Goal: Book appointment/travel/reservation

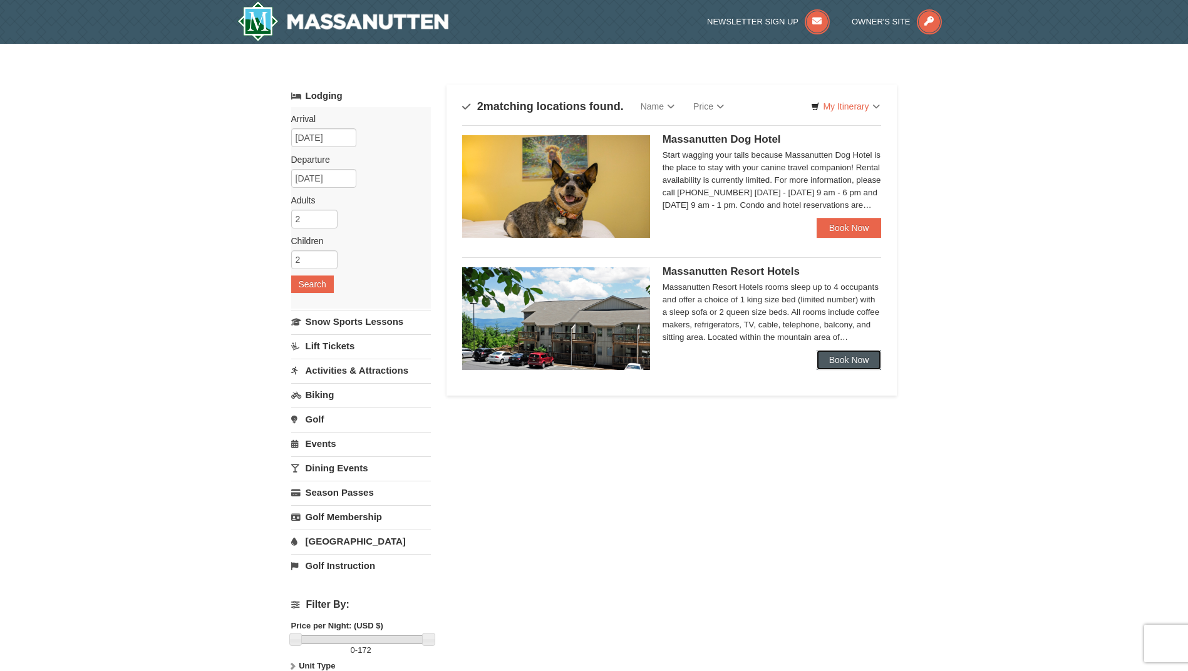
click at [838, 354] on link "Book Now" at bounding box center [848, 360] width 65 height 20
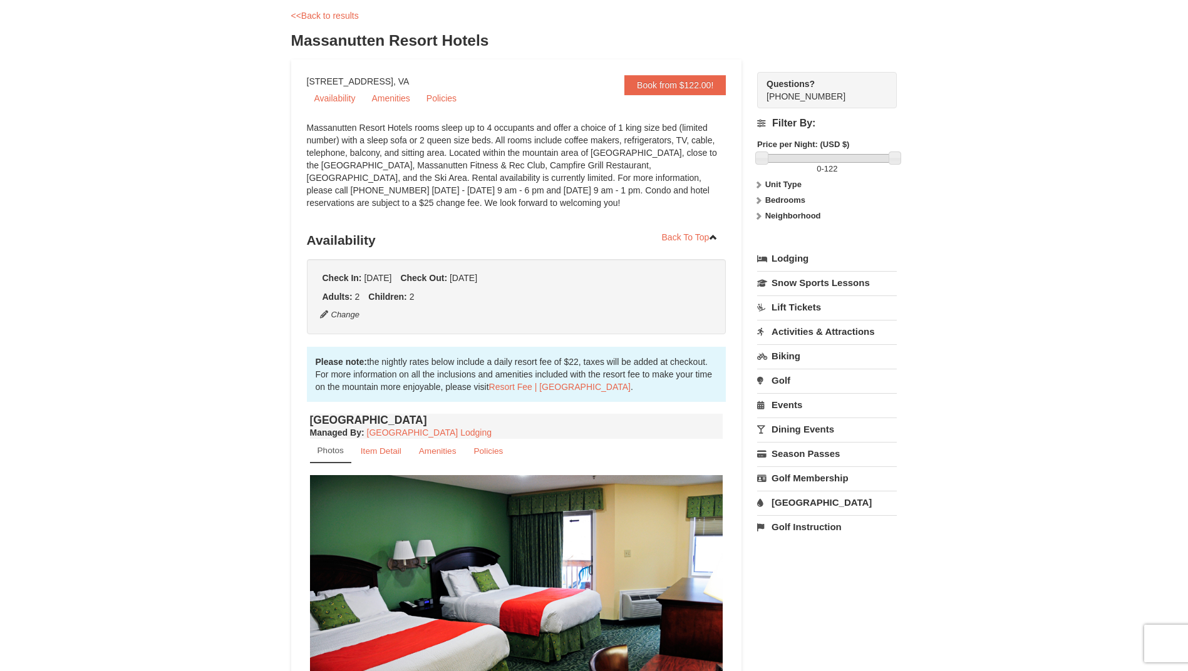
click at [845, 331] on link "Activities & Attractions" at bounding box center [827, 331] width 140 height 23
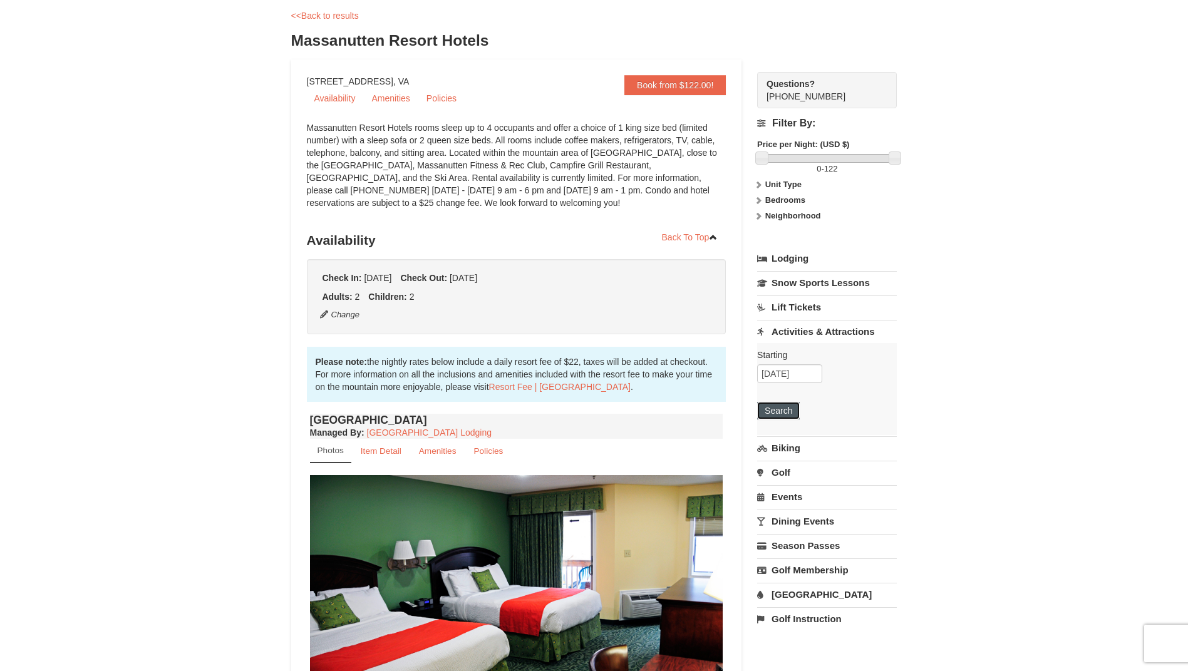
click at [790, 411] on button "Search" at bounding box center [778, 411] width 43 height 18
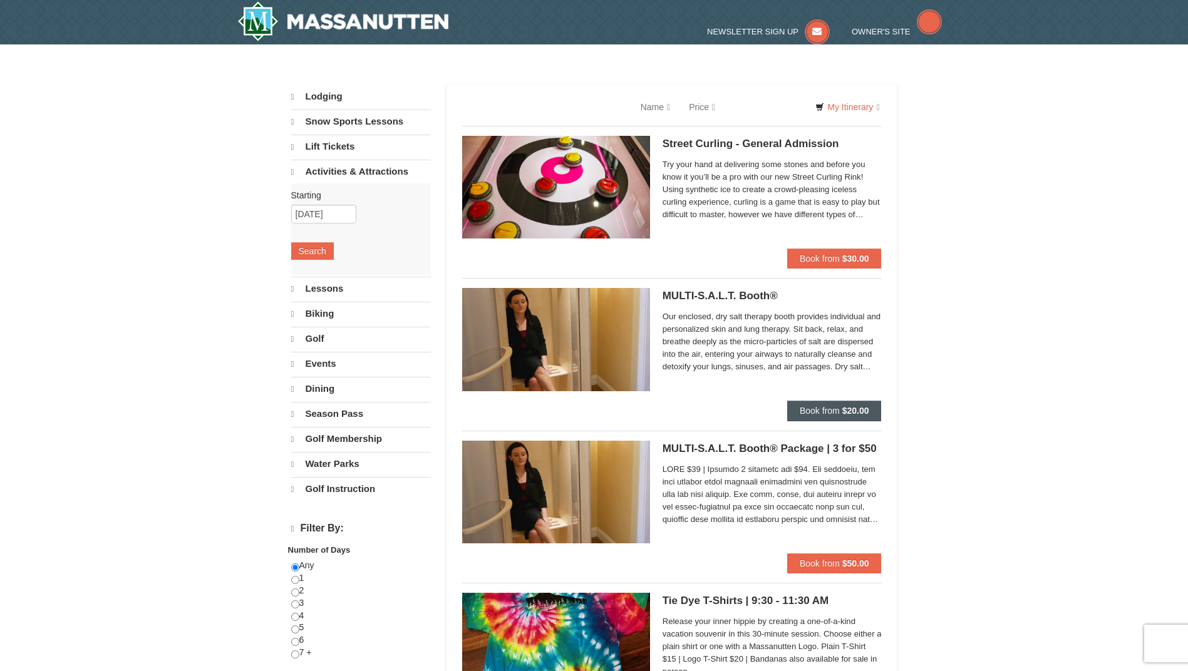
select select "10"
